Goal: Check status

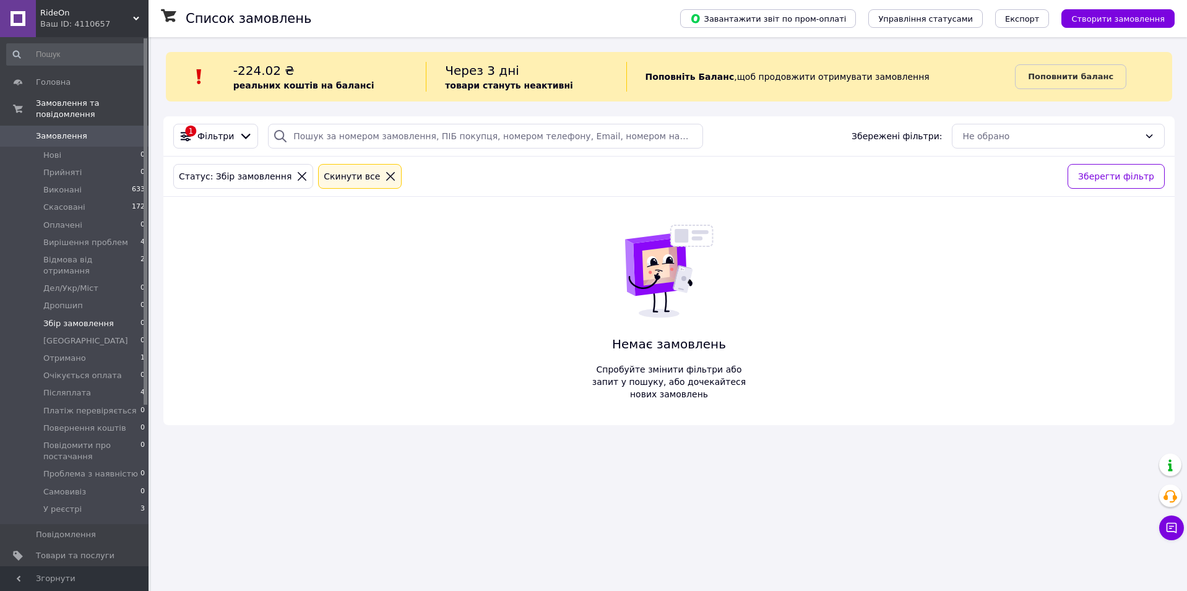
click at [84, 126] on link "Замовлення 0" at bounding box center [76, 136] width 152 height 21
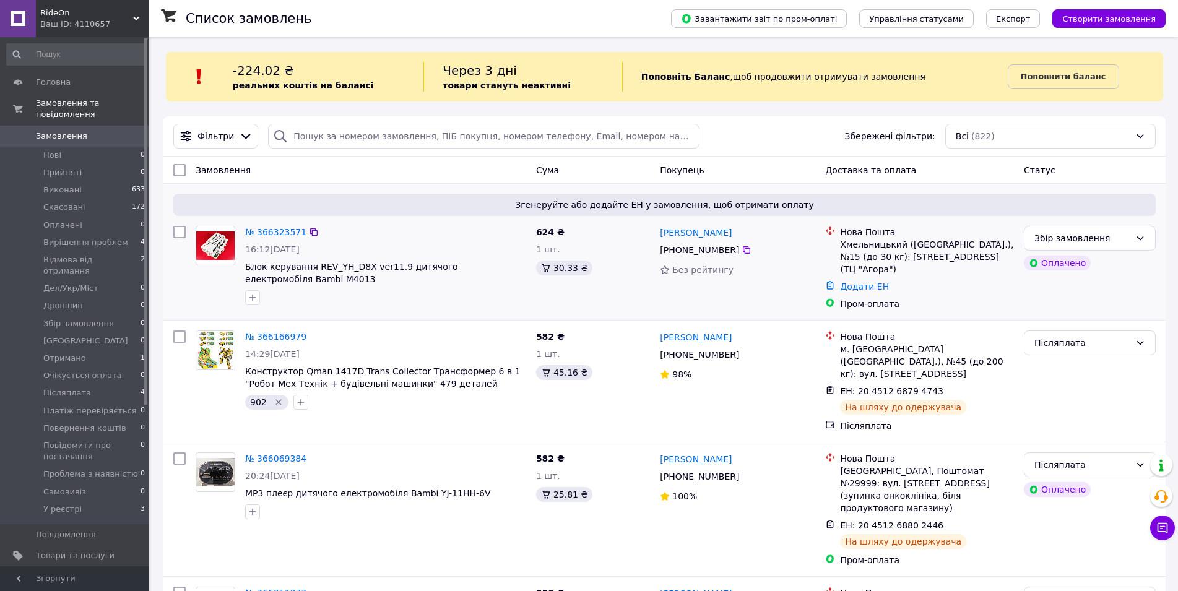
click at [538, 234] on span "624 ₴" at bounding box center [550, 232] width 28 height 10
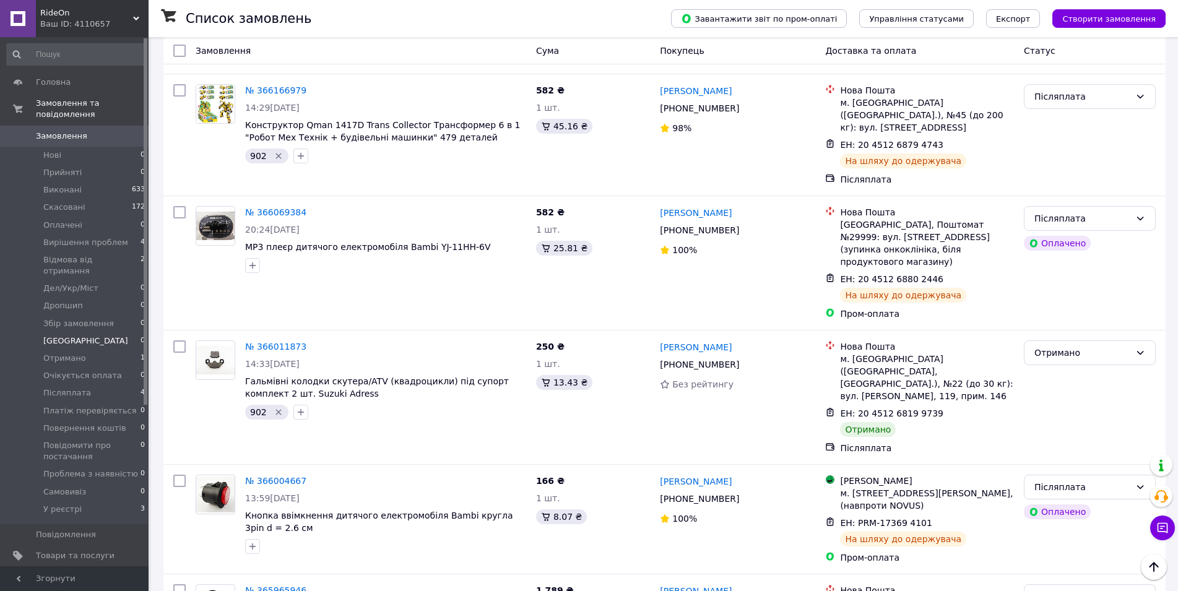
scroll to position [248, 0]
click at [98, 350] on li "Отримано 1" at bounding box center [76, 358] width 152 height 17
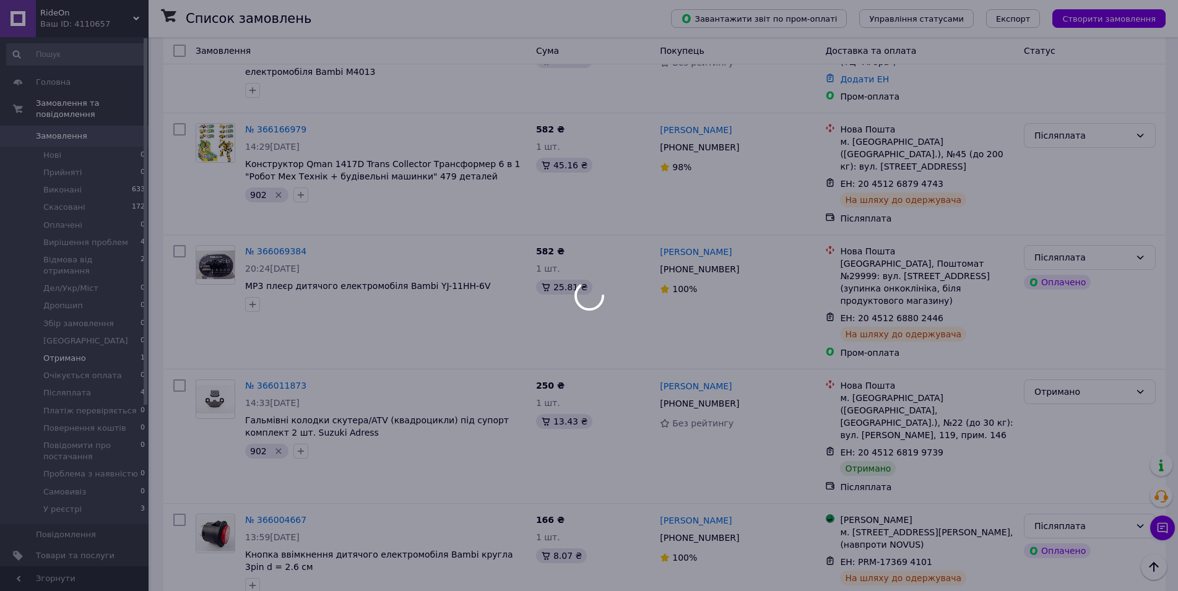
scroll to position [288, 0]
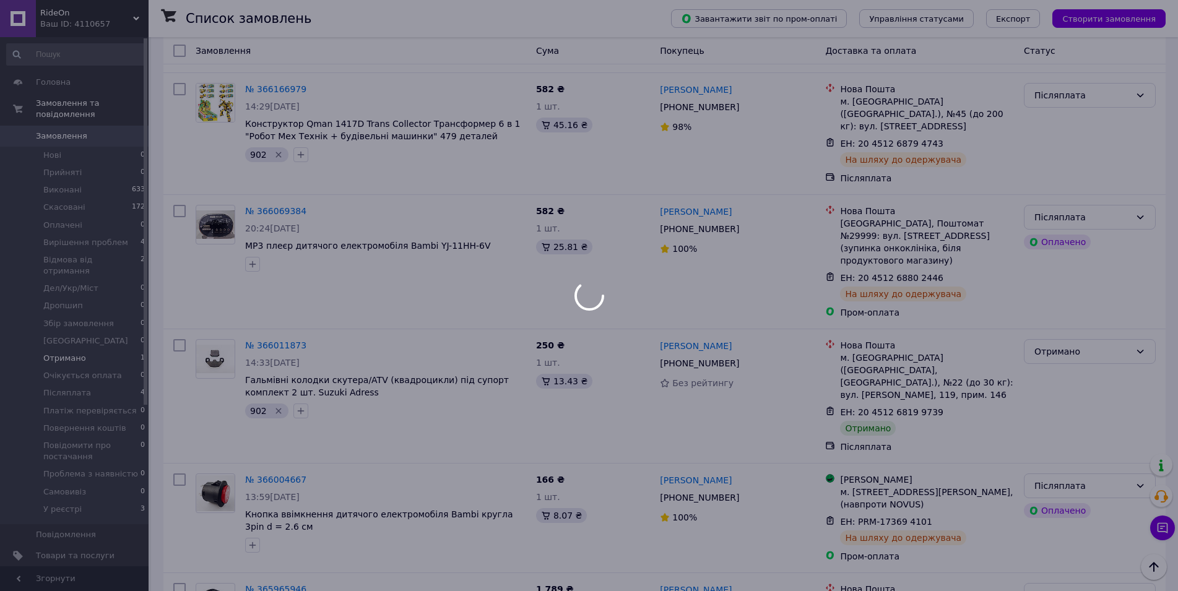
click at [154, 282] on div at bounding box center [589, 295] width 1178 height 591
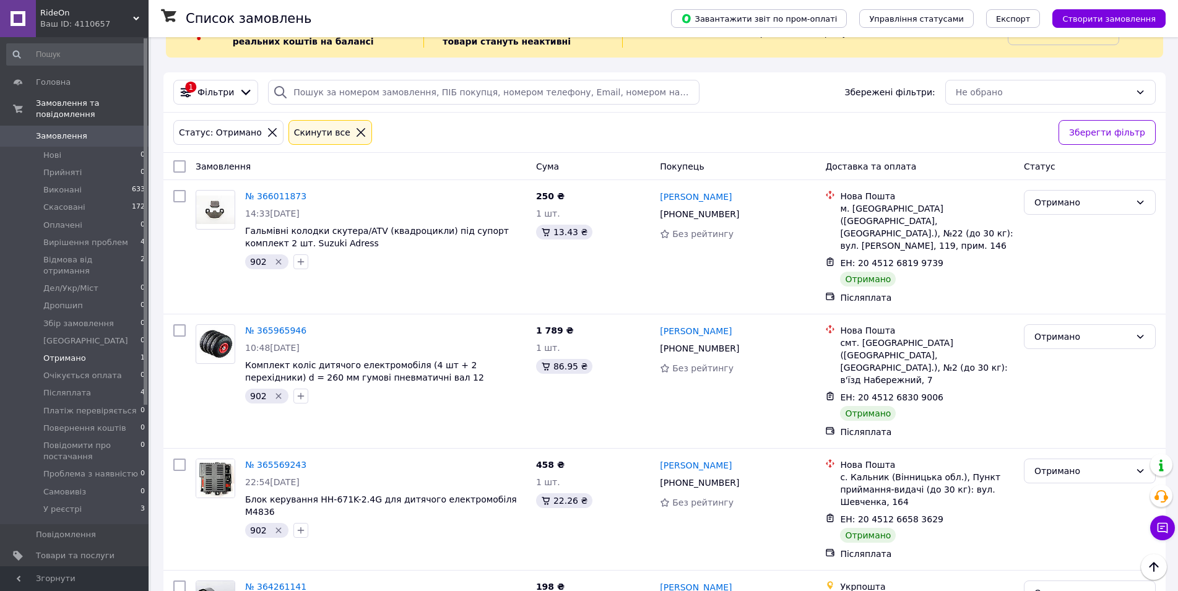
scroll to position [0, 0]
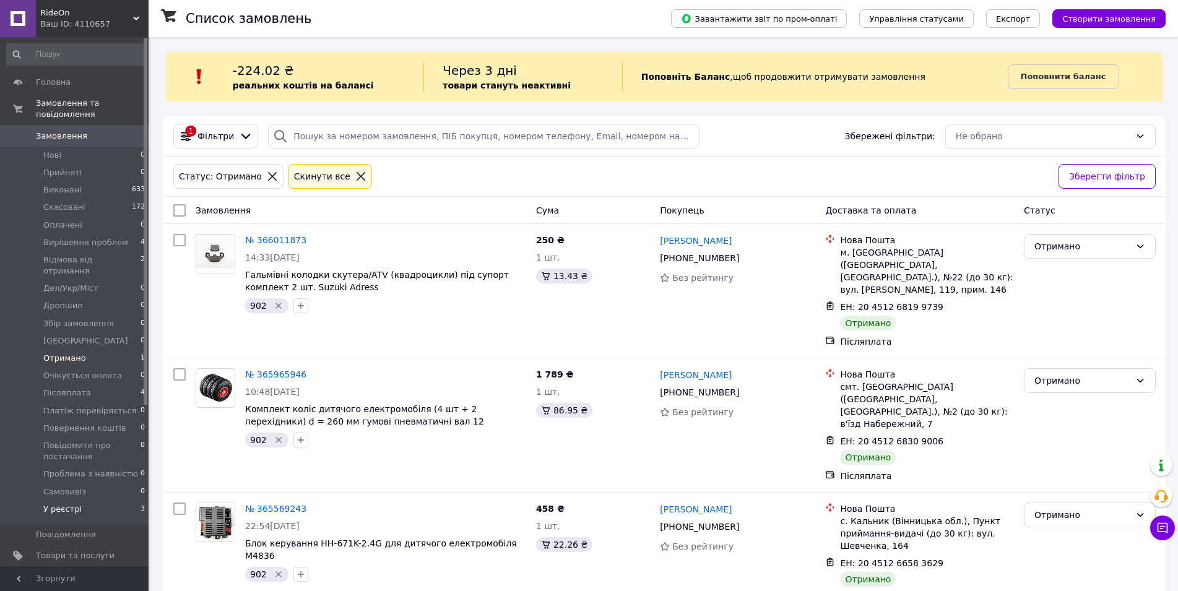
click at [79, 501] on li "У реєстрі 3" at bounding box center [76, 513] width 152 height 24
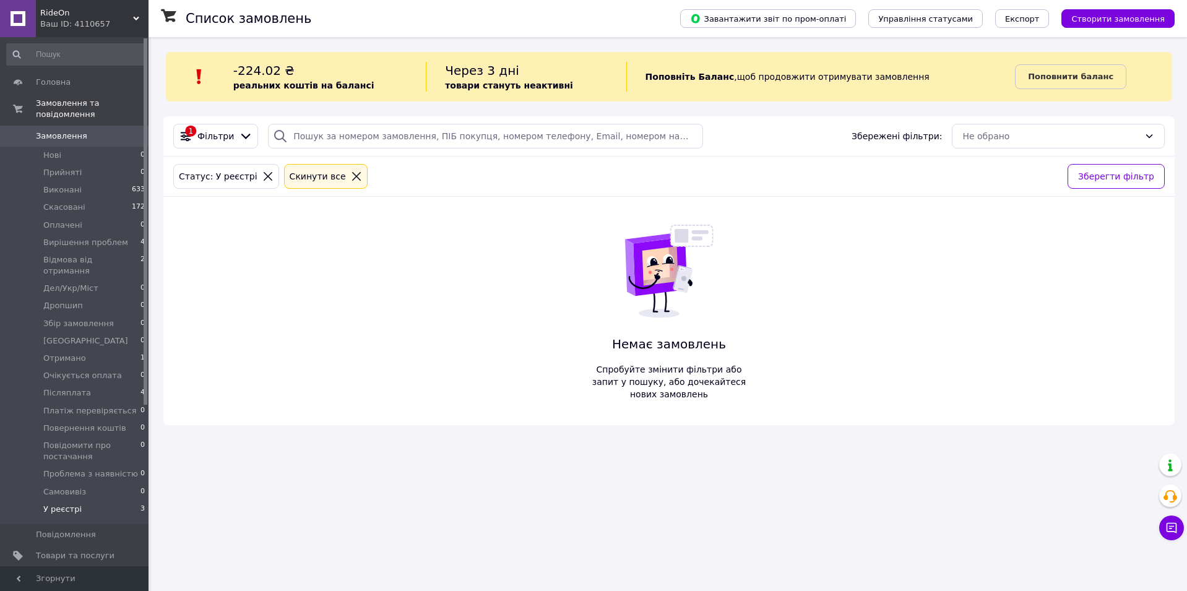
click at [154, 316] on div "Список замовлень Завантажити звіт по пром-оплаті Управління статусами Експорт С…" at bounding box center [669, 237] width 1036 height 400
click at [102, 181] on li "Виконані 633" at bounding box center [76, 189] width 152 height 17
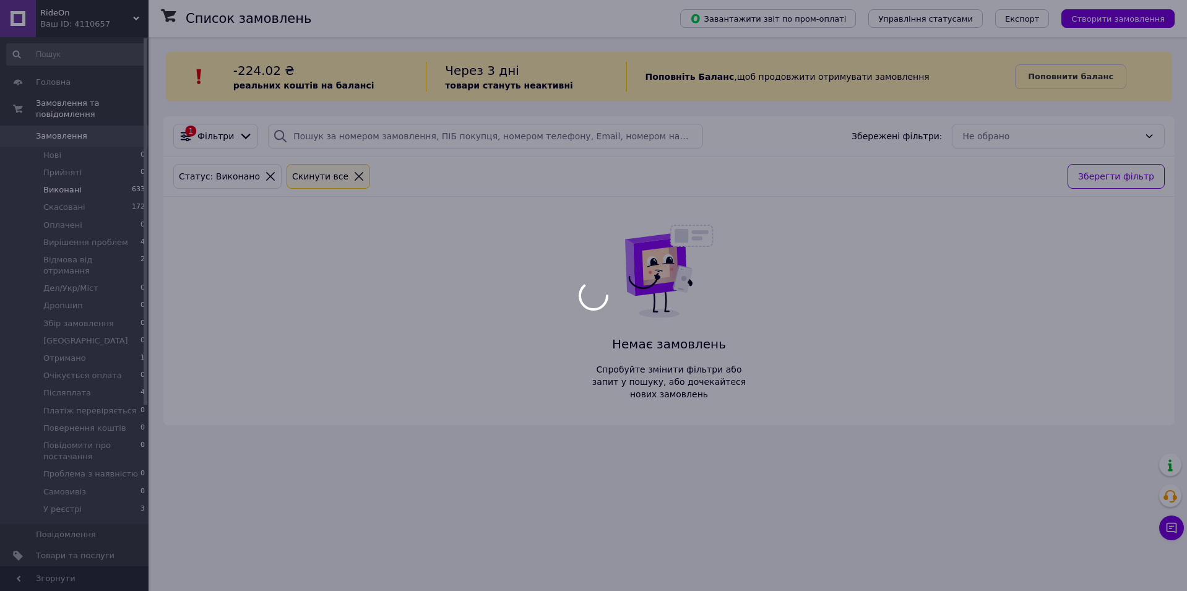
click at [92, 234] on div at bounding box center [593, 295] width 1187 height 591
click at [160, 218] on div at bounding box center [593, 295] width 1187 height 591
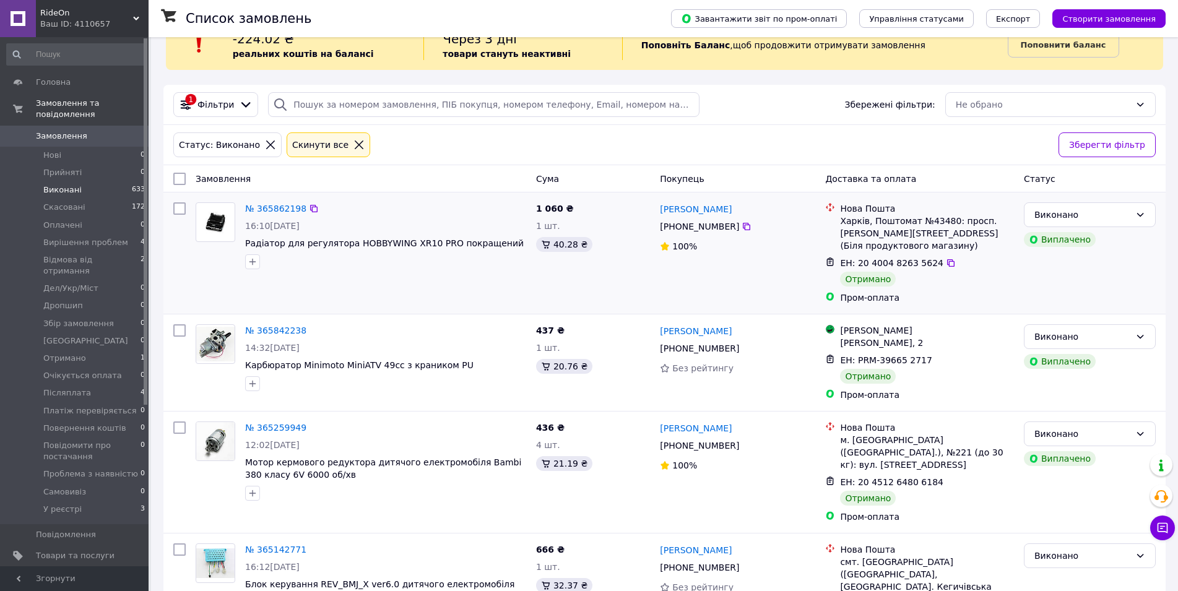
scroll to position [62, 0]
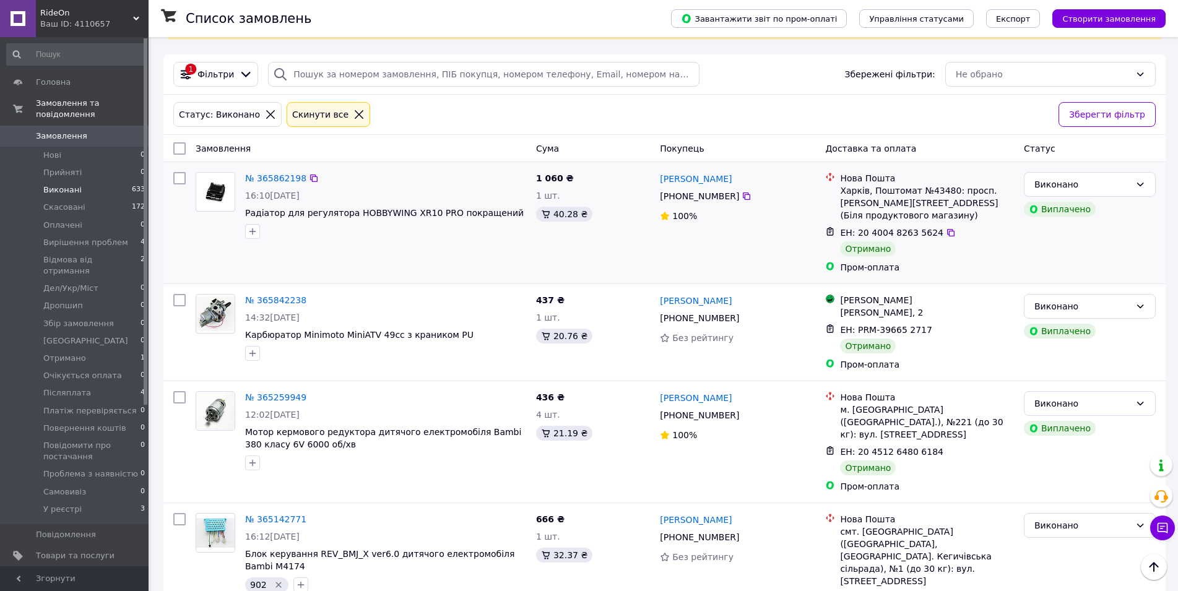
click at [557, 181] on span "1 060 ₴" at bounding box center [555, 178] width 38 height 10
click at [552, 279] on div "1 060 ₴ 1 шт." at bounding box center [593, 222] width 124 height 111
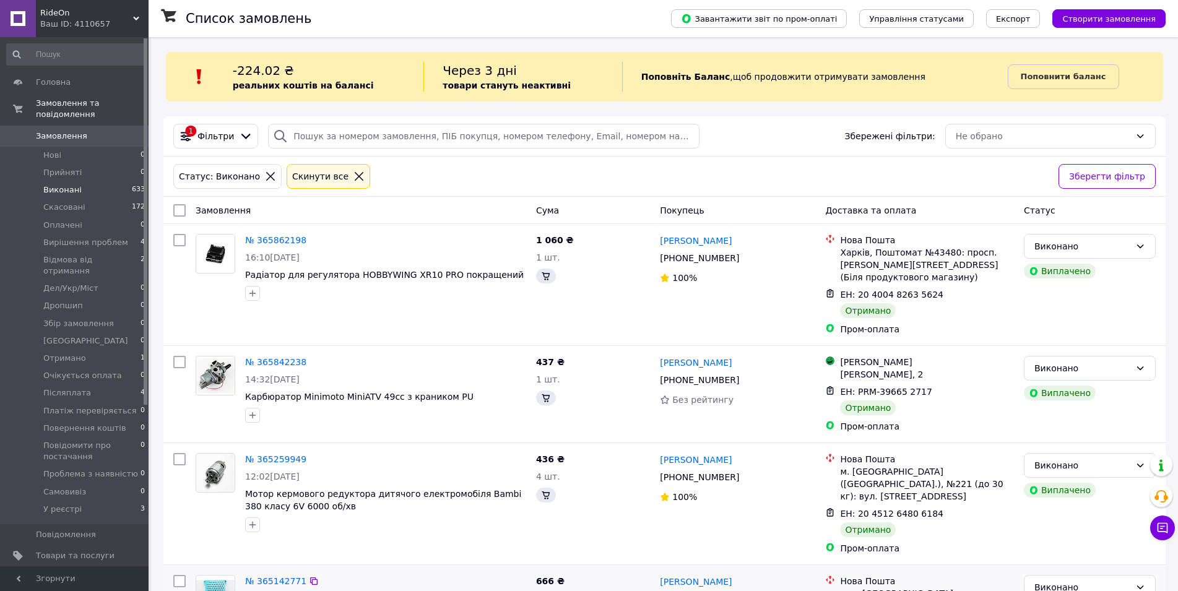
scroll to position [248, 0]
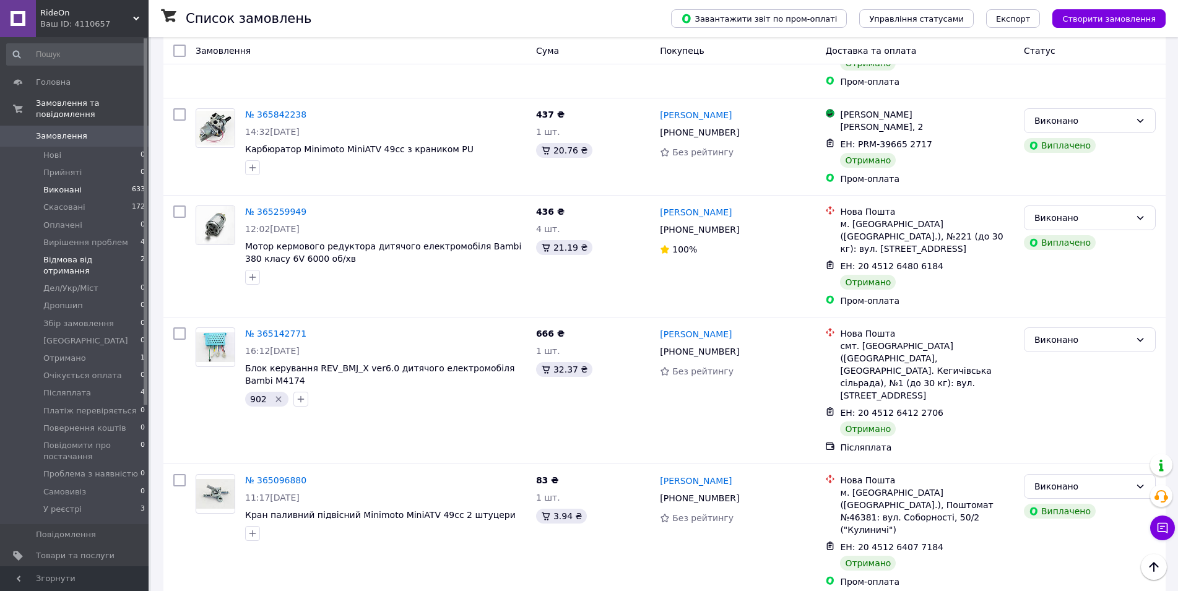
click at [87, 254] on span "Відмова від отримання" at bounding box center [91, 265] width 97 height 22
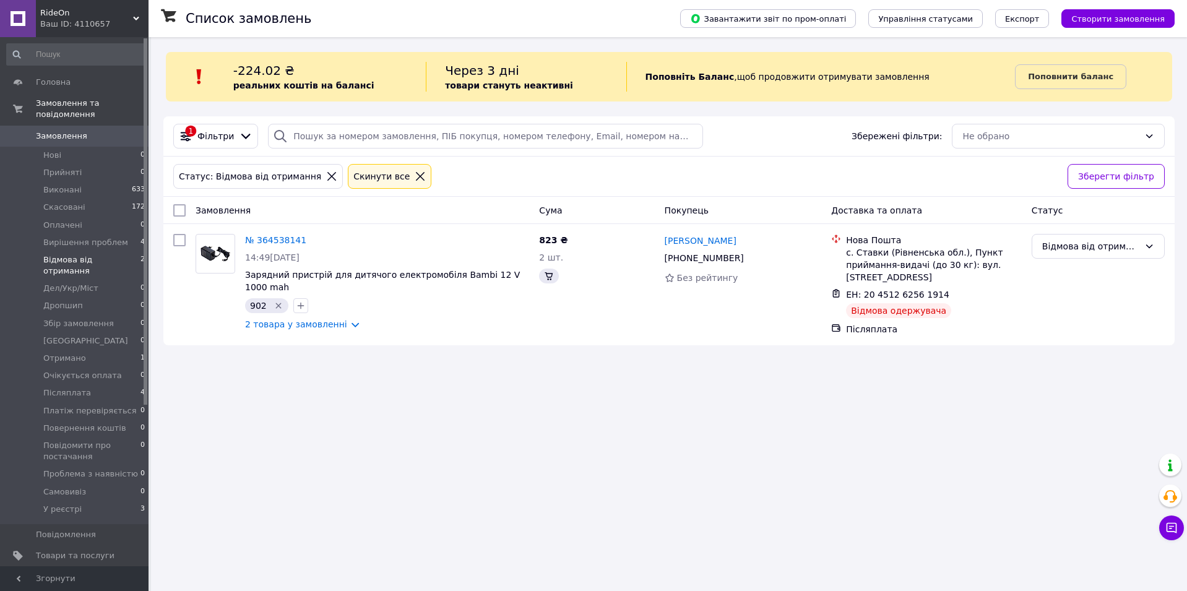
click at [510, 427] on div "Список замовлень Завантажити звіт по пром-оплаті Управління статусами Експорт С…" at bounding box center [669, 295] width 1036 height 591
click at [309, 319] on link "2 товара у замовленні" at bounding box center [296, 324] width 102 height 10
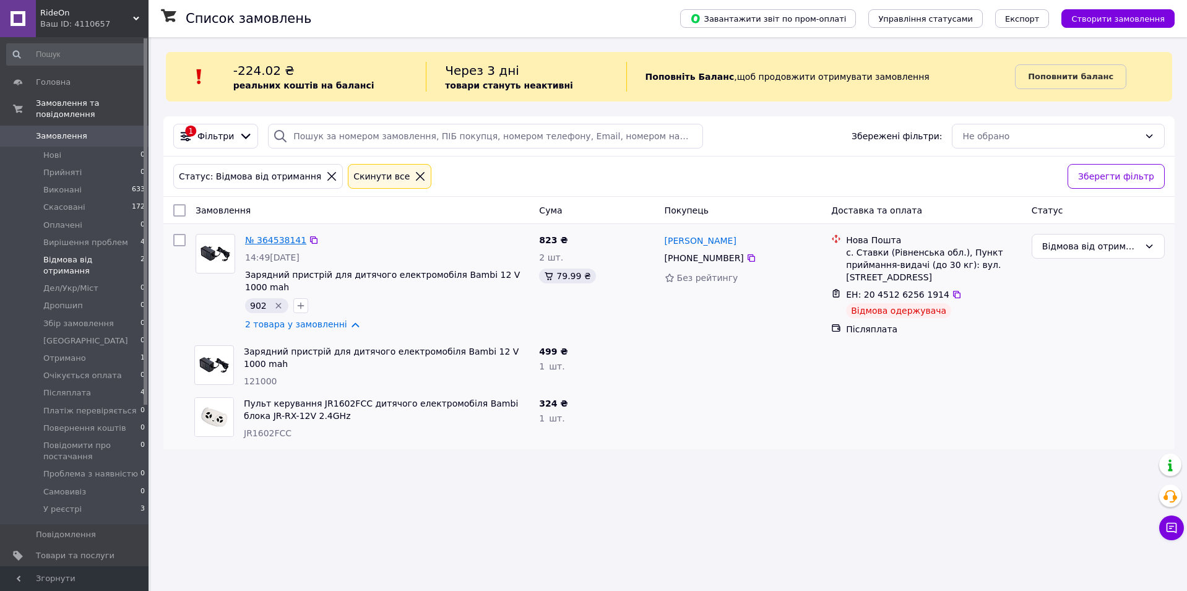
click at [288, 241] on link "№ 364538141" at bounding box center [275, 240] width 61 height 10
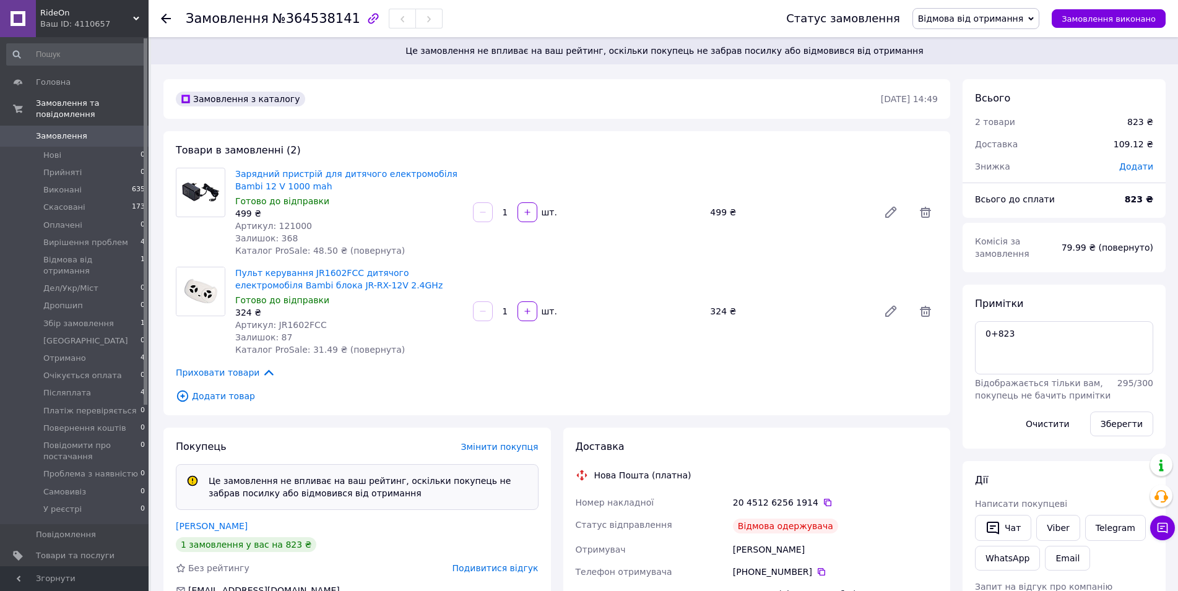
scroll to position [64, 0]
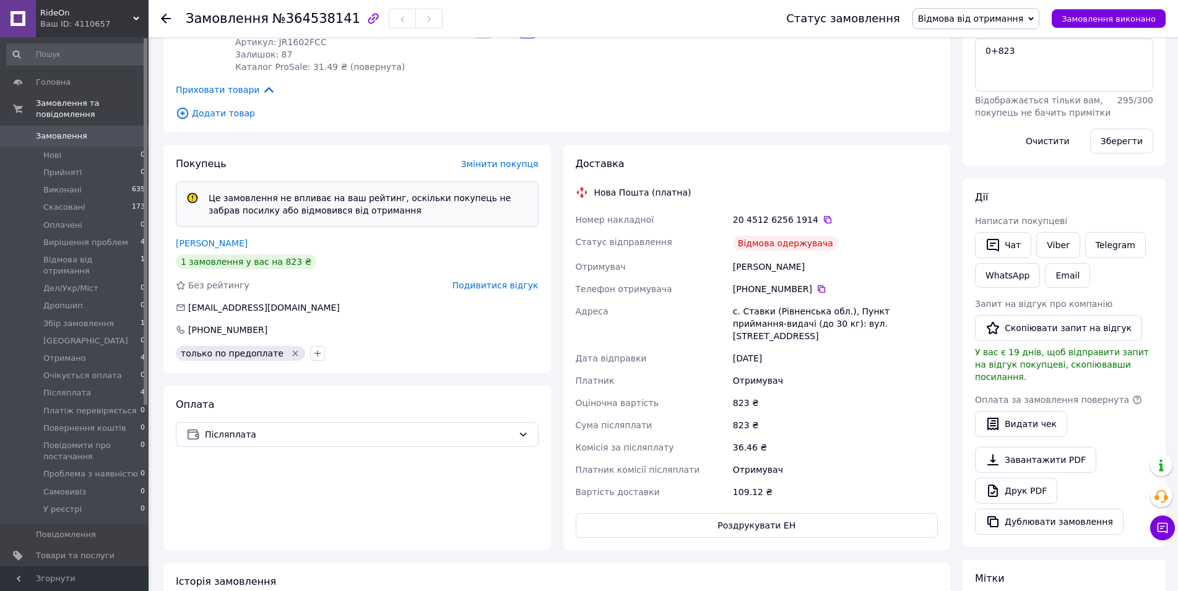
scroll to position [371, 0]
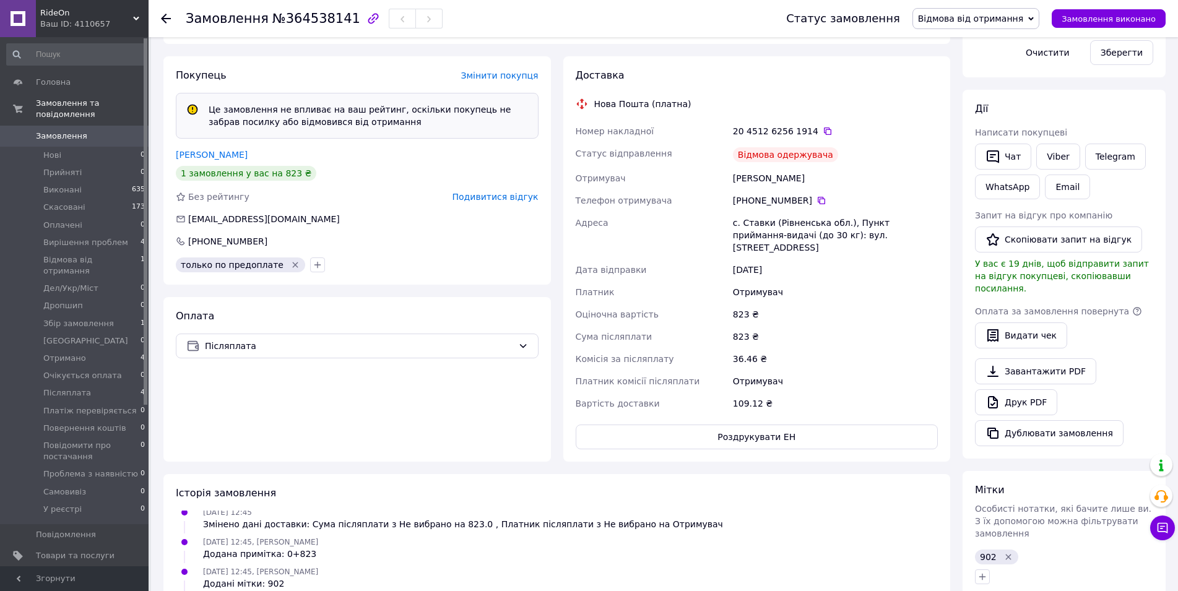
drag, startPoint x: 767, startPoint y: 265, endPoint x: 777, endPoint y: 314, distance: 49.9
click at [777, 314] on div "Номер накладної 20 4512 6256 1914   Статус відправлення Відмова одержувача Отри…" at bounding box center [757, 267] width 368 height 295
click at [777, 326] on div "823 ₴" at bounding box center [835, 337] width 210 height 22
click at [159, 231] on div "Покупець Змінити покупця Це замовлення не впливає на ваш рейтинг, оскільки поку…" at bounding box center [357, 258] width 400 height 405
click at [91, 318] on span "Збір замовлення" at bounding box center [78, 323] width 71 height 11
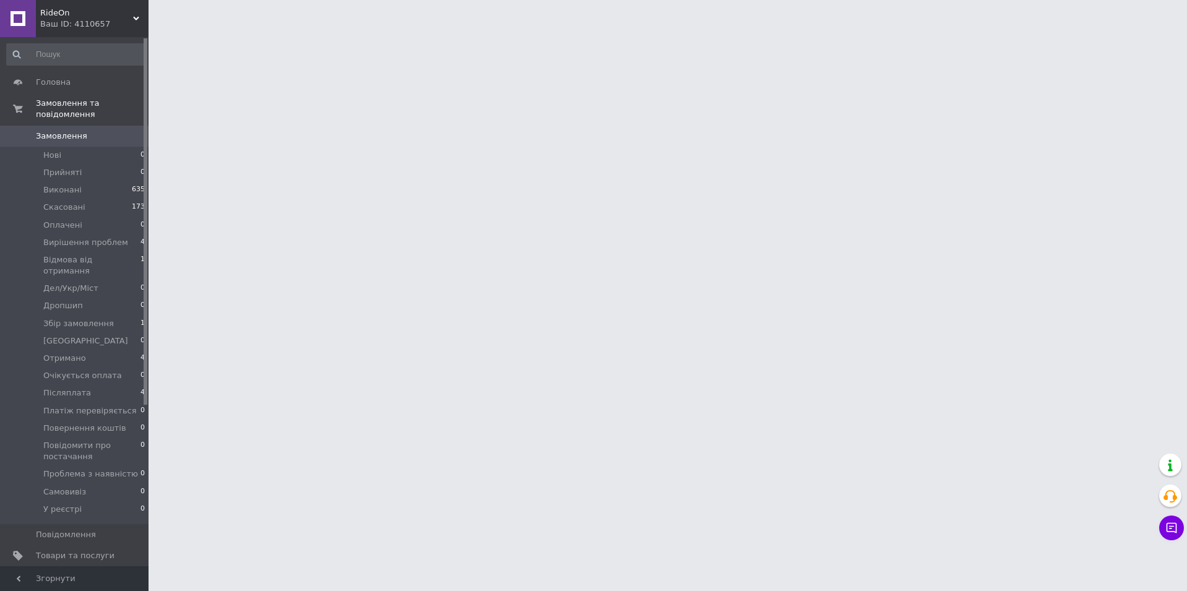
click at [152, 31] on html "RideOn Ваш ID: 4110657 Сайт RideOn Кабінет покупця Перевірити стан системи Стор…" at bounding box center [593, 15] width 1187 height 31
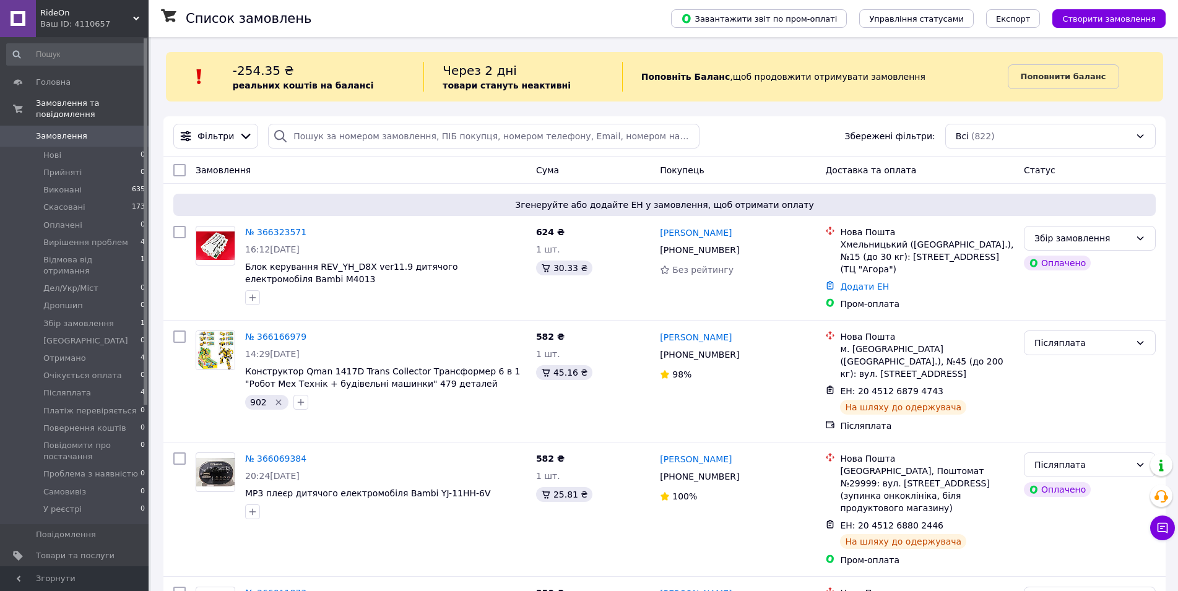
click at [589, 173] on div "Cума" at bounding box center [593, 170] width 124 height 22
click at [816, 132] on div "Фільтри Збережені фільтри: Всі (822)" at bounding box center [664, 136] width 992 height 25
click at [716, 80] on div "Поповніть [PERSON_NAME] ,  щоб продовжити отримувати замовлення" at bounding box center [815, 77] width 386 height 30
